Goal: Task Accomplishment & Management: Use online tool/utility

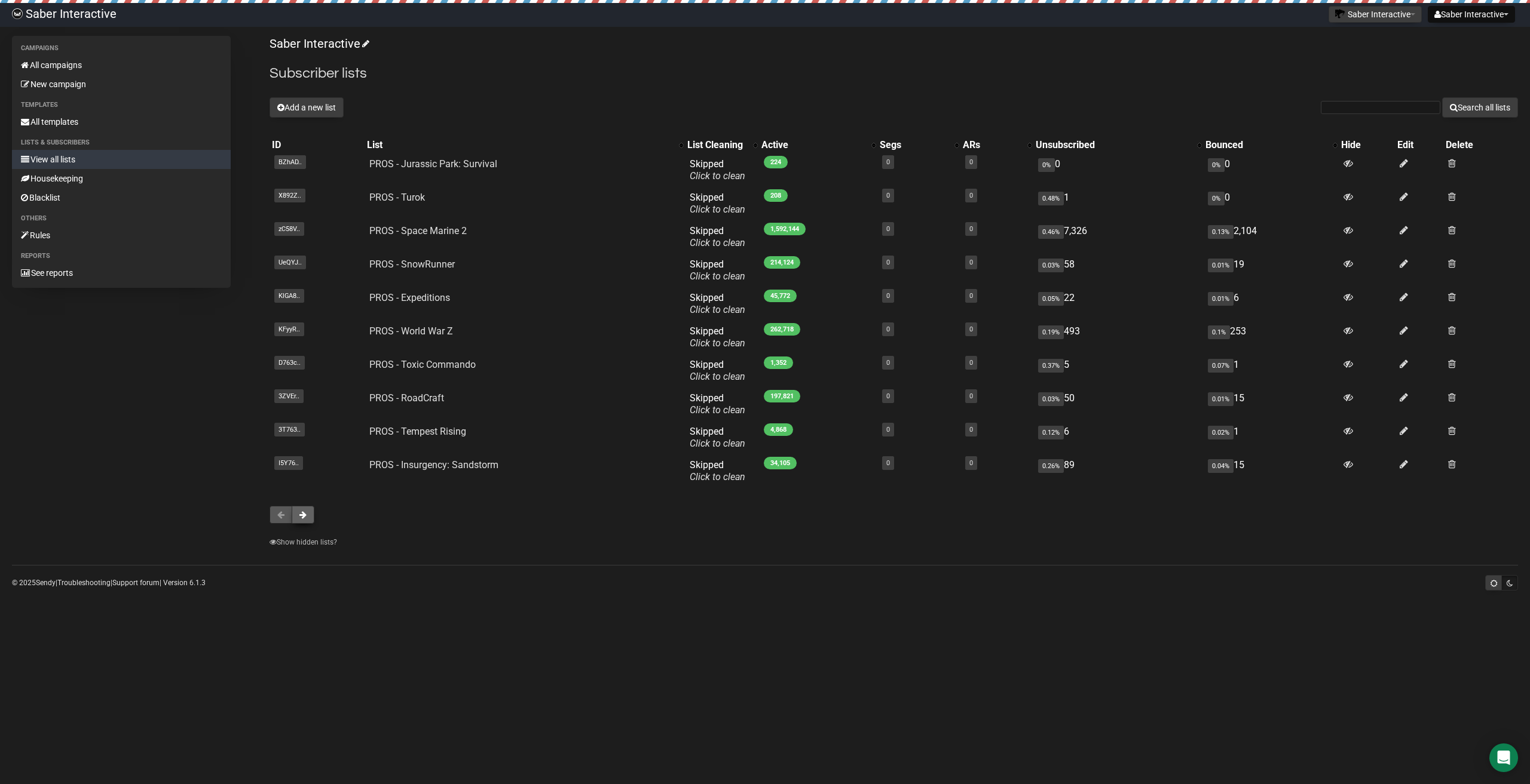
click at [311, 514] on button at bounding box center [303, 515] width 23 height 18
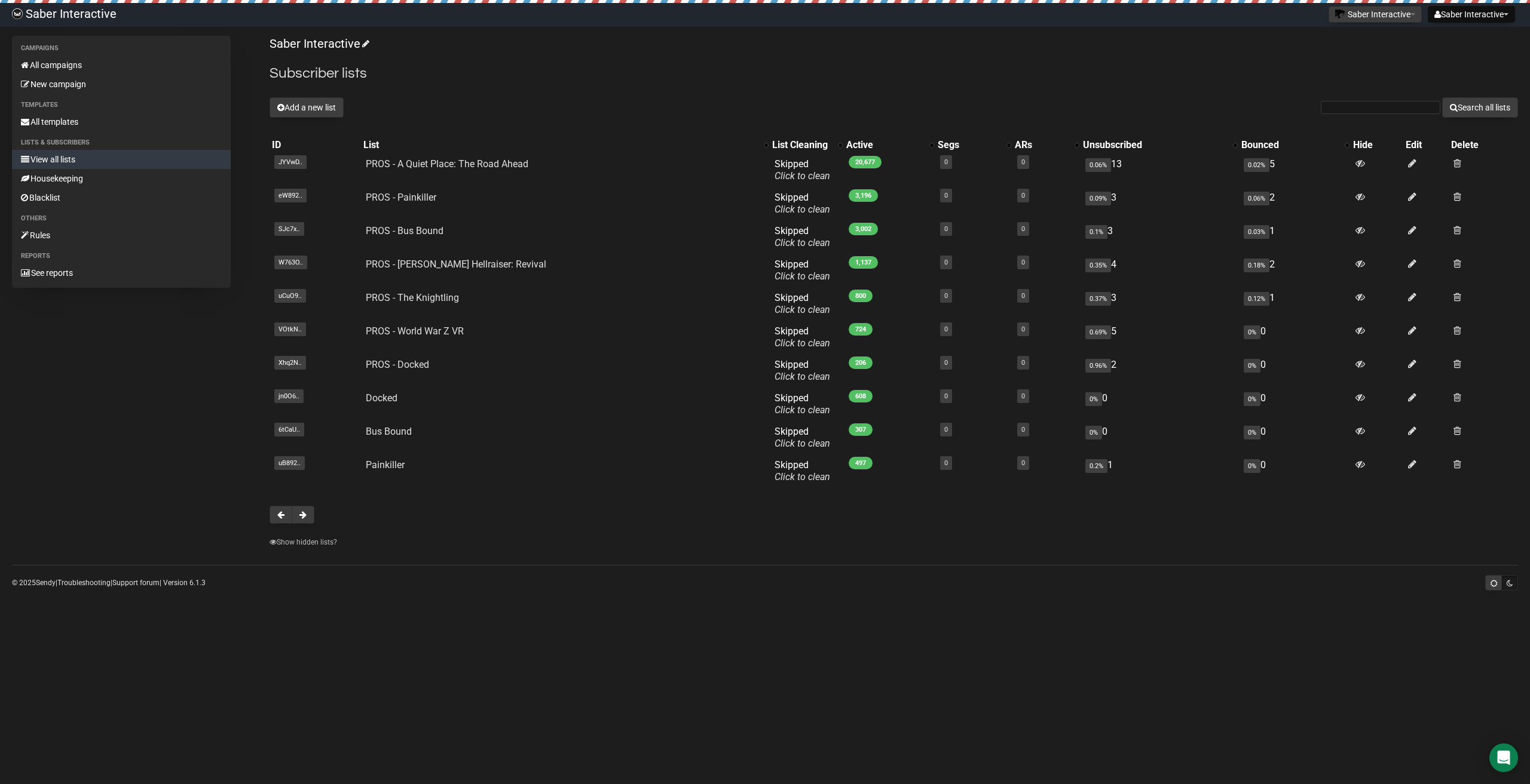
click at [311, 514] on button at bounding box center [303, 515] width 23 height 18
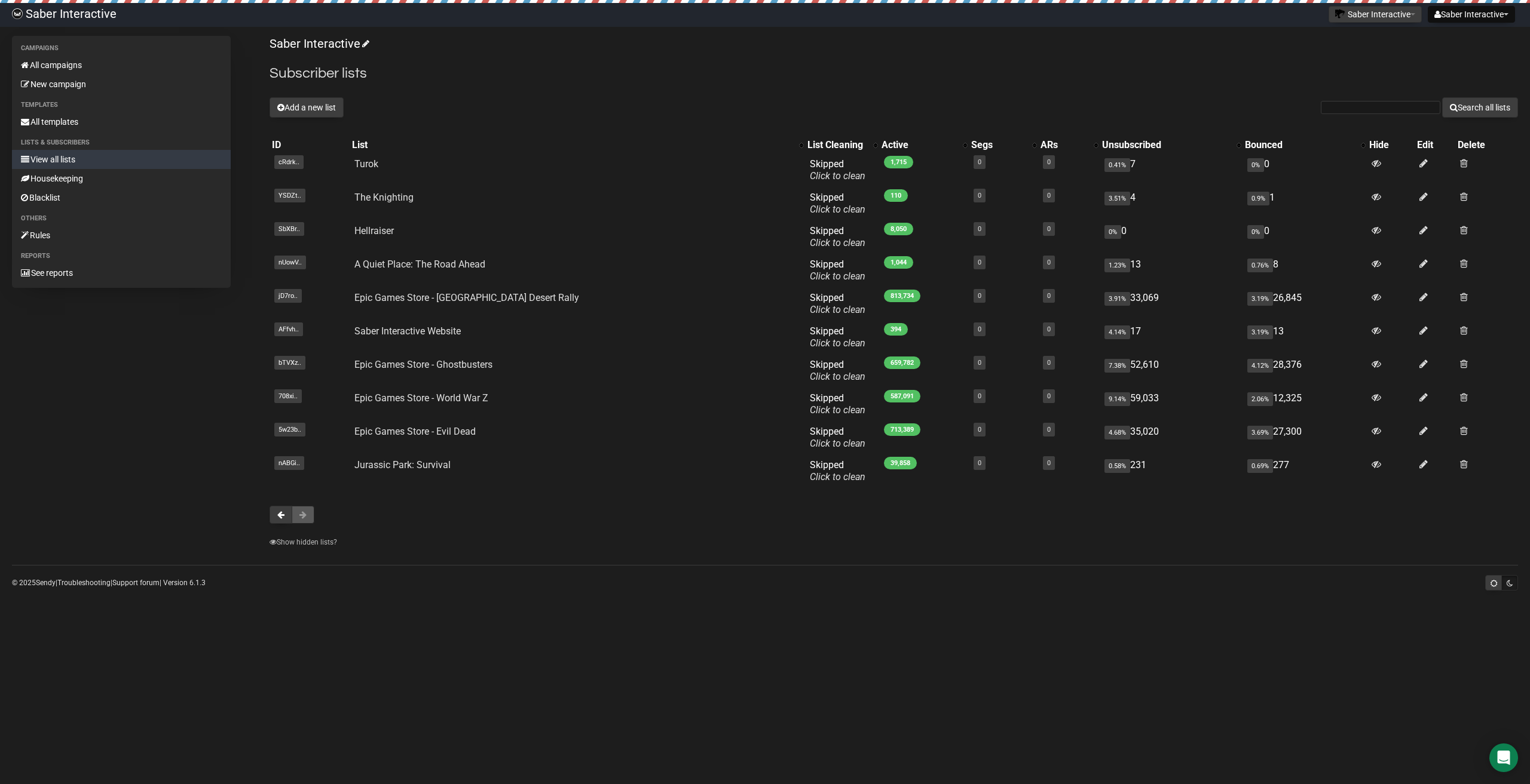
click at [300, 510] on button at bounding box center [303, 515] width 23 height 18
click at [279, 515] on span at bounding box center [281, 515] width 7 height 8
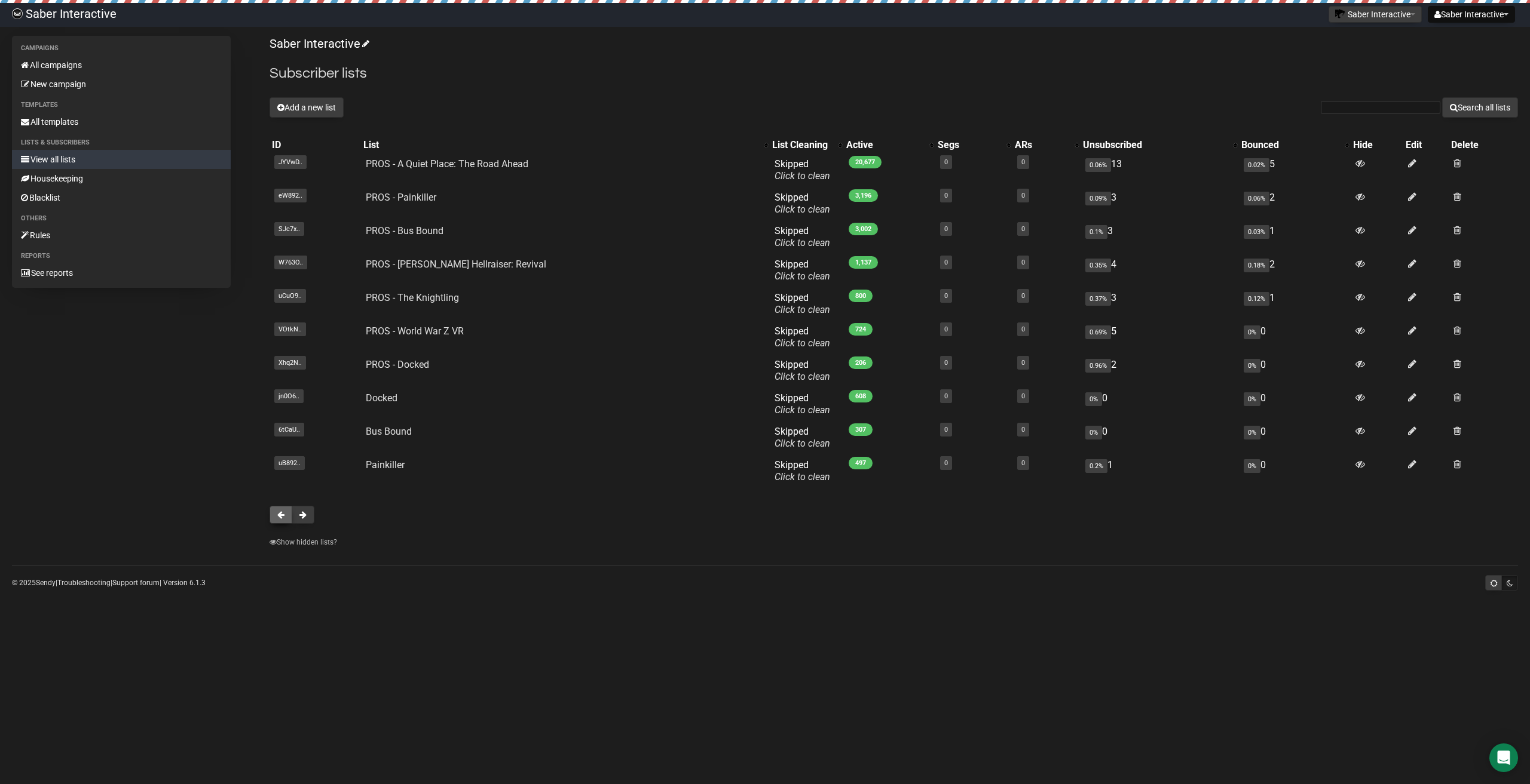
click at [281, 520] on button at bounding box center [281, 515] width 23 height 18
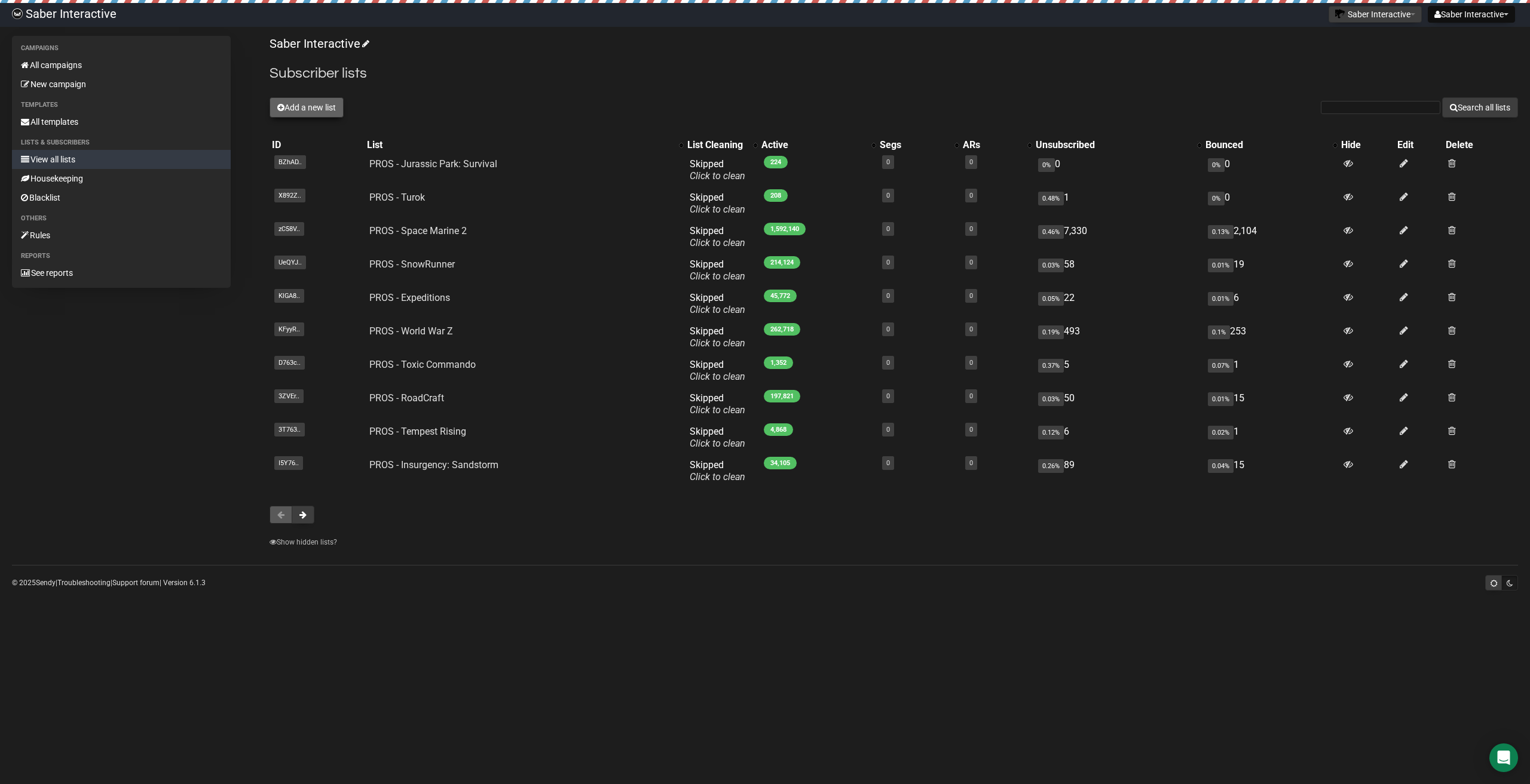
click at [318, 100] on button "Add a new list" at bounding box center [306, 107] width 74 height 20
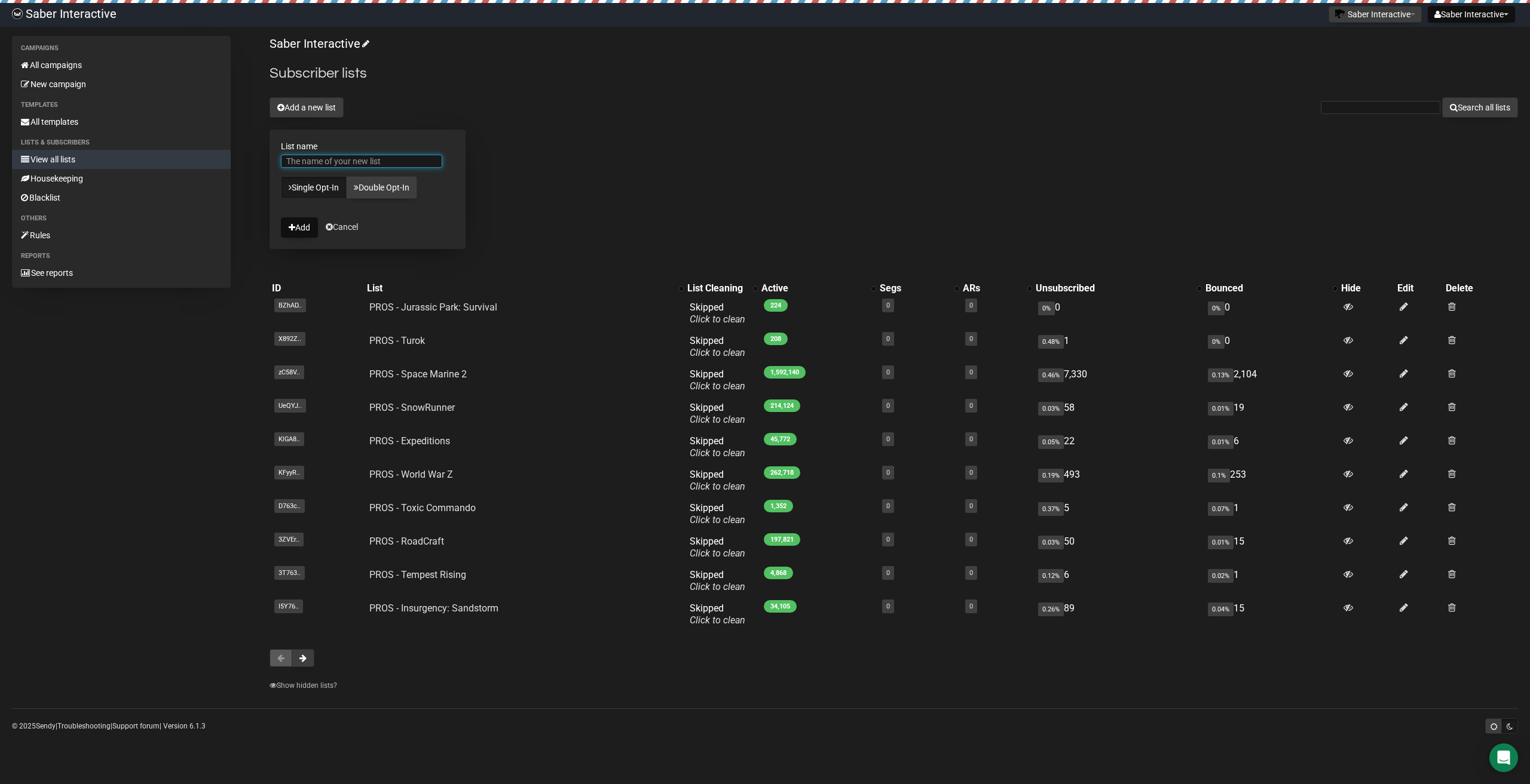
click at [328, 164] on input "List name" at bounding box center [361, 161] width 162 height 13
type input "PROS - TEST"
click at [297, 223] on button "Add" at bounding box center [299, 227] width 37 height 20
